Goal: Task Accomplishment & Management: Manage account settings

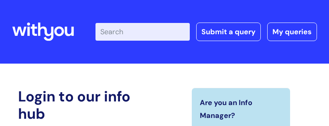
scroll to position [207, 0]
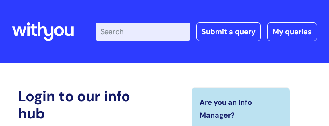
scroll to position [206, 0]
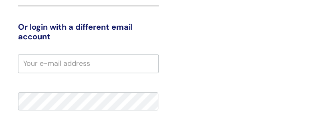
scroll to position [206, 0]
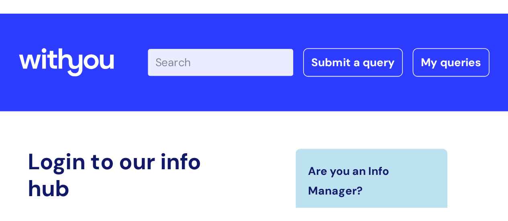
scroll to position [206, 0]
